Goal: Task Accomplishment & Management: Use online tool/utility

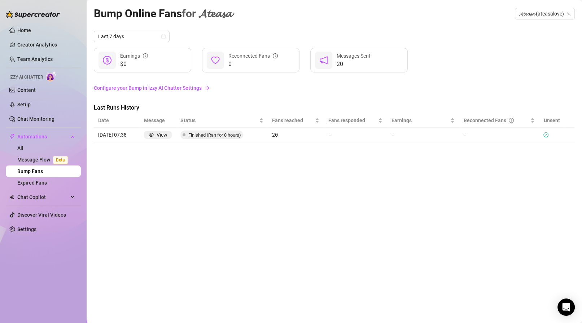
click at [30, 169] on link "Bump Fans" at bounding box center [30, 172] width 26 height 6
click at [29, 159] on link "Message Flow Beta" at bounding box center [43, 160] width 53 height 6
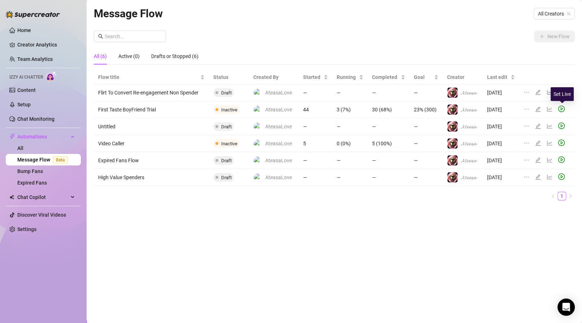
click at [563, 106] on icon "play-circle" at bounding box center [561, 109] width 6 height 6
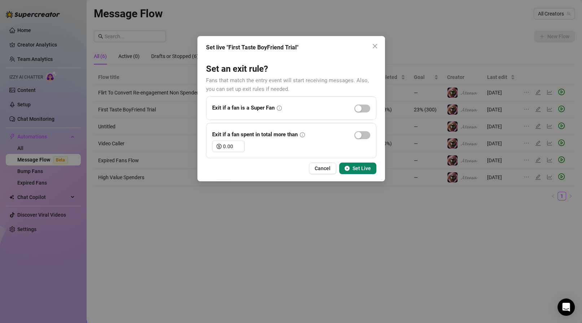
click at [367, 169] on span "Set Live" at bounding box center [362, 169] width 18 height 6
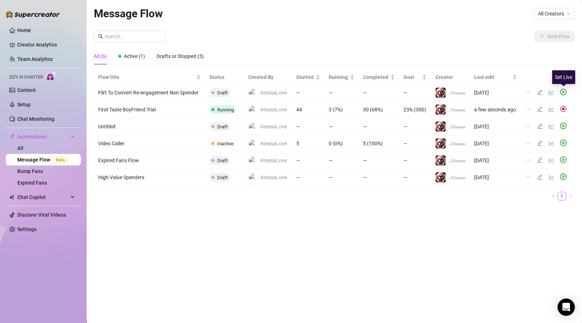
click at [565, 89] on icon "play-circle" at bounding box center [563, 92] width 6 height 6
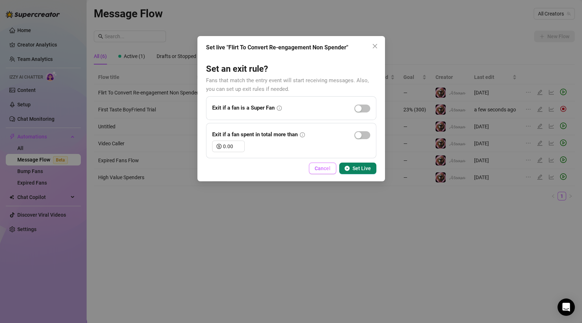
click at [330, 163] on button "Cancel" at bounding box center [322, 169] width 27 height 12
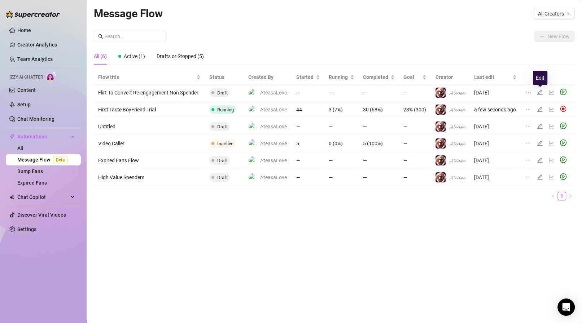
click at [541, 92] on icon "edit" at bounding box center [540, 92] width 6 height 6
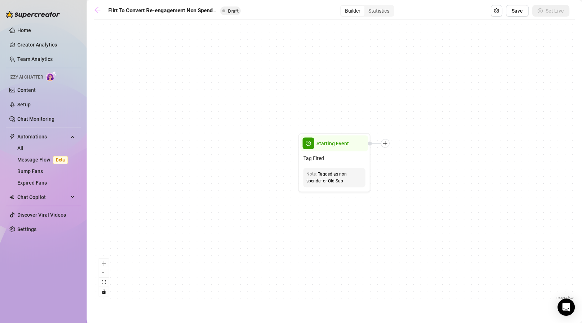
click at [96, 10] on icon "arrow-left" at bounding box center [98, 10] width 6 height 6
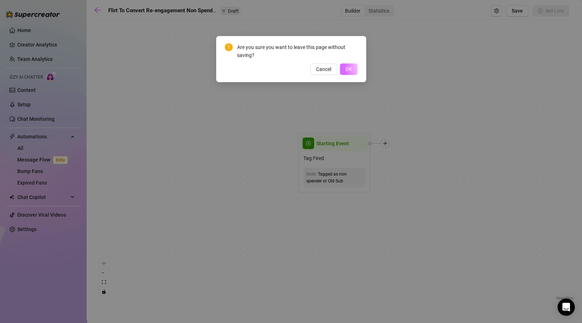
click at [343, 64] on button "OK" at bounding box center [349, 70] width 18 height 12
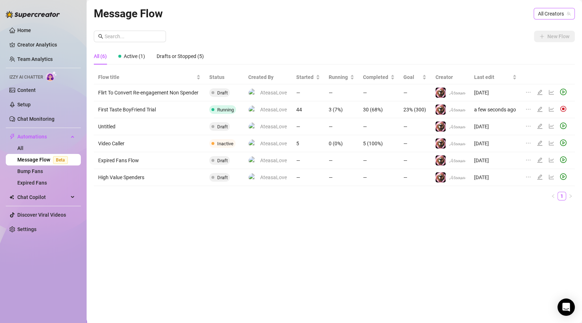
click at [552, 12] on span "All Creators" at bounding box center [554, 13] width 32 height 11
click at [532, 37] on span "𝓐𝓽𝓮𝓪𝓼𝓪" at bounding box center [531, 40] width 16 height 8
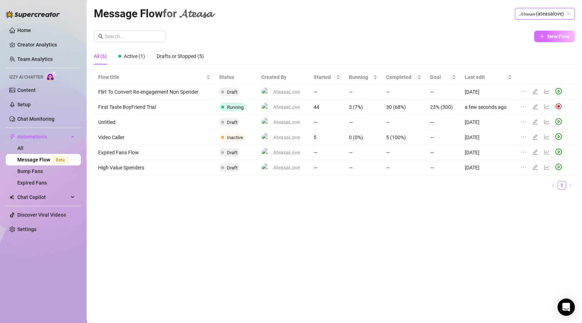
click at [556, 40] on button "New Flow" at bounding box center [554, 37] width 41 height 12
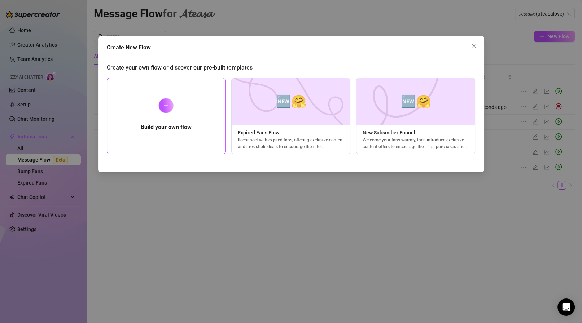
click at [162, 109] on div at bounding box center [165, 105] width 15 height 15
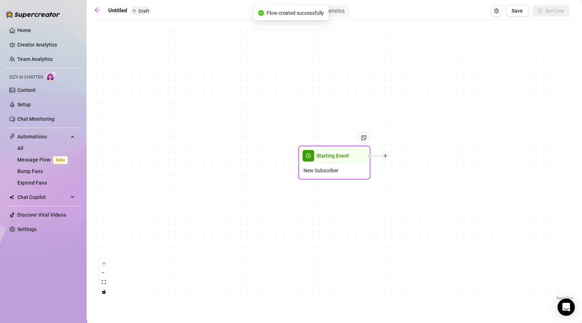
click at [326, 177] on div "New Subscriber" at bounding box center [335, 171] width 68 height 14
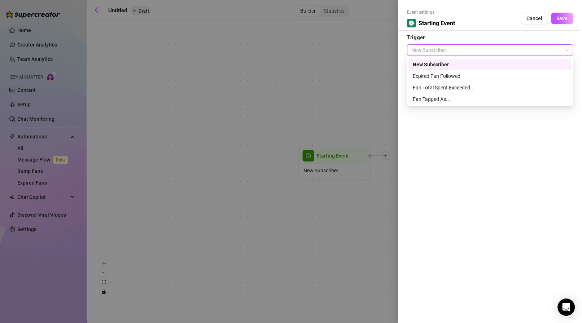
click at [443, 47] on span "New Subscriber" at bounding box center [489, 50] width 157 height 11
click at [533, 17] on span "Cancel" at bounding box center [534, 19] width 16 height 6
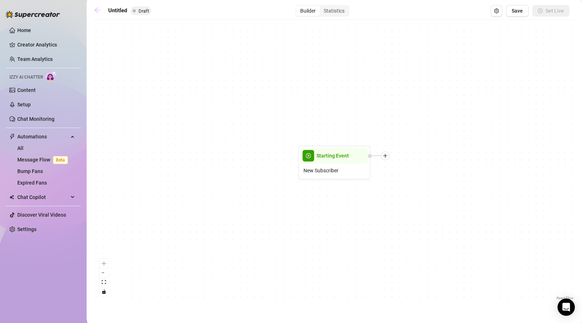
click at [95, 9] on icon "arrow-left" at bounding box center [97, 9] width 7 height 7
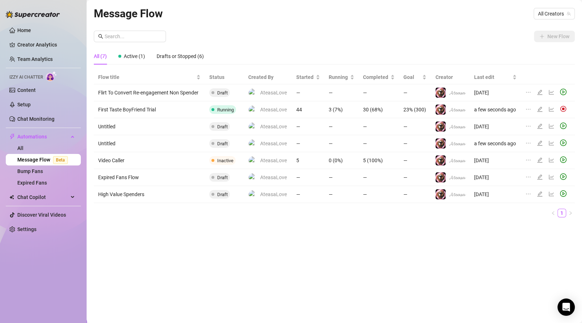
click at [127, 108] on td "First Taste BoyFriend Trial" at bounding box center [149, 109] width 111 height 17
click at [553, 107] on icon "line-chart" at bounding box center [552, 109] width 6 height 6
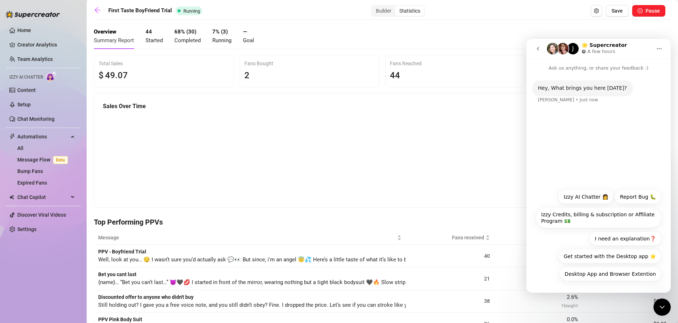
click at [582, 305] on icon "Close Intercom Messenger" at bounding box center [661, 307] width 9 height 9
